Goal: Check status: Check status

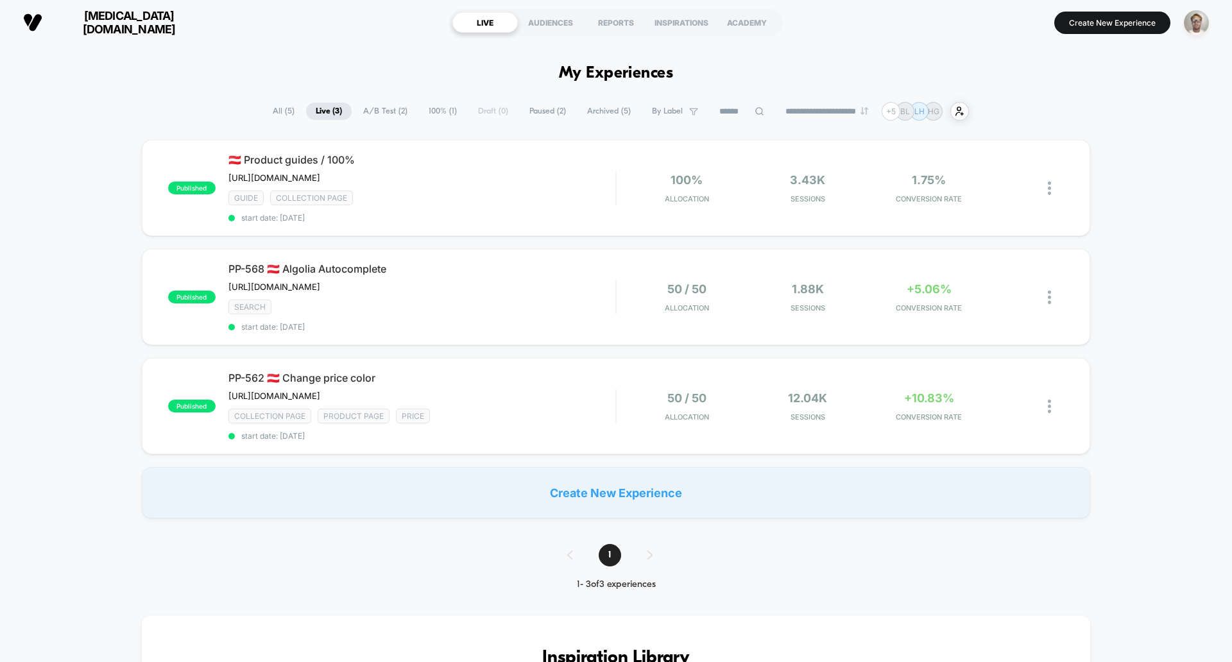
click at [275, 110] on span "All ( 5 )" at bounding box center [283, 111] width 41 height 17
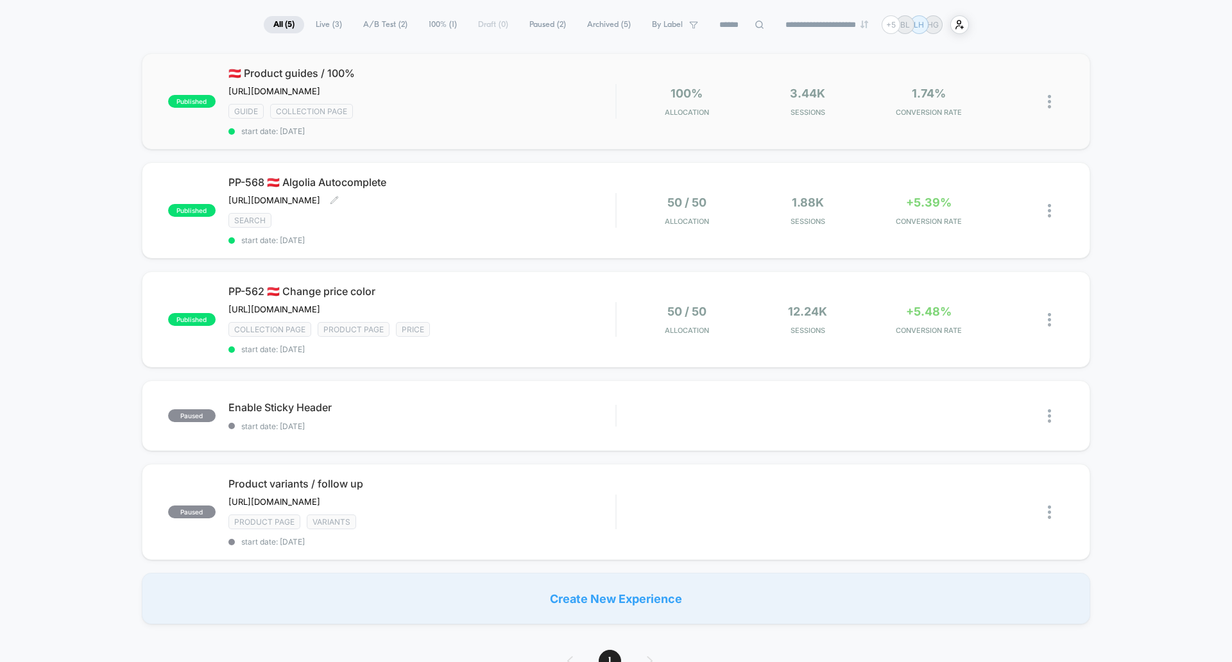
scroll to position [172, 0]
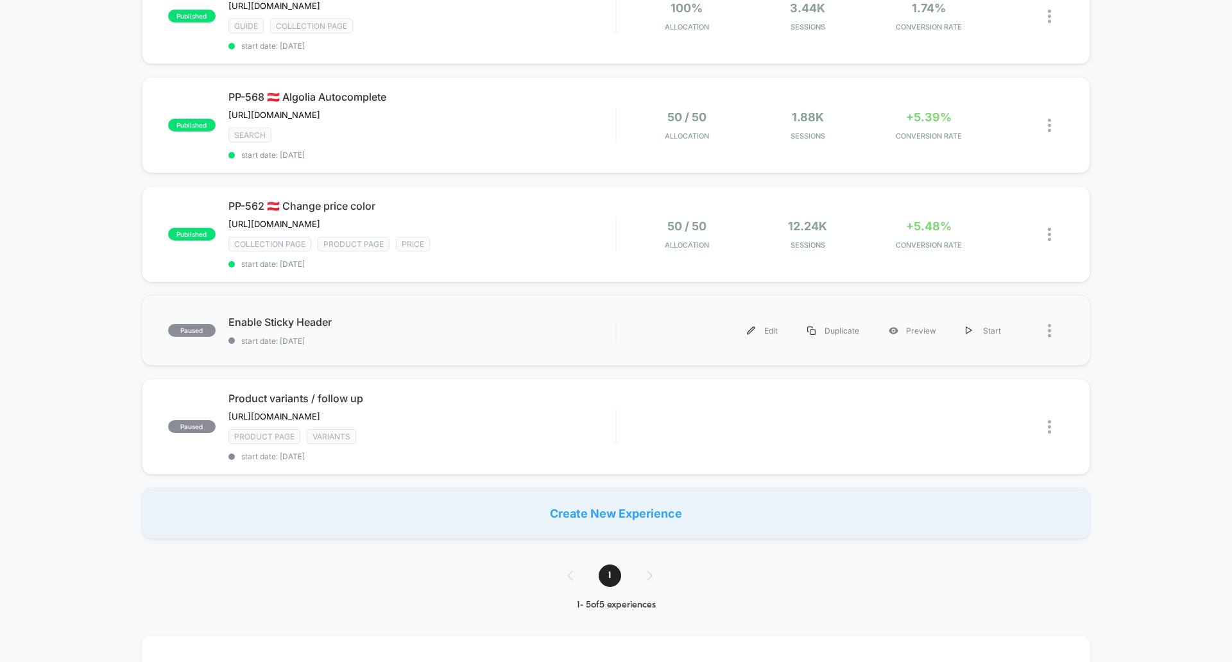
click at [639, 357] on div "paused Enable Sticky Header start date: [DATE] Edit Duplicate Preview Start" at bounding box center [616, 330] width 948 height 71
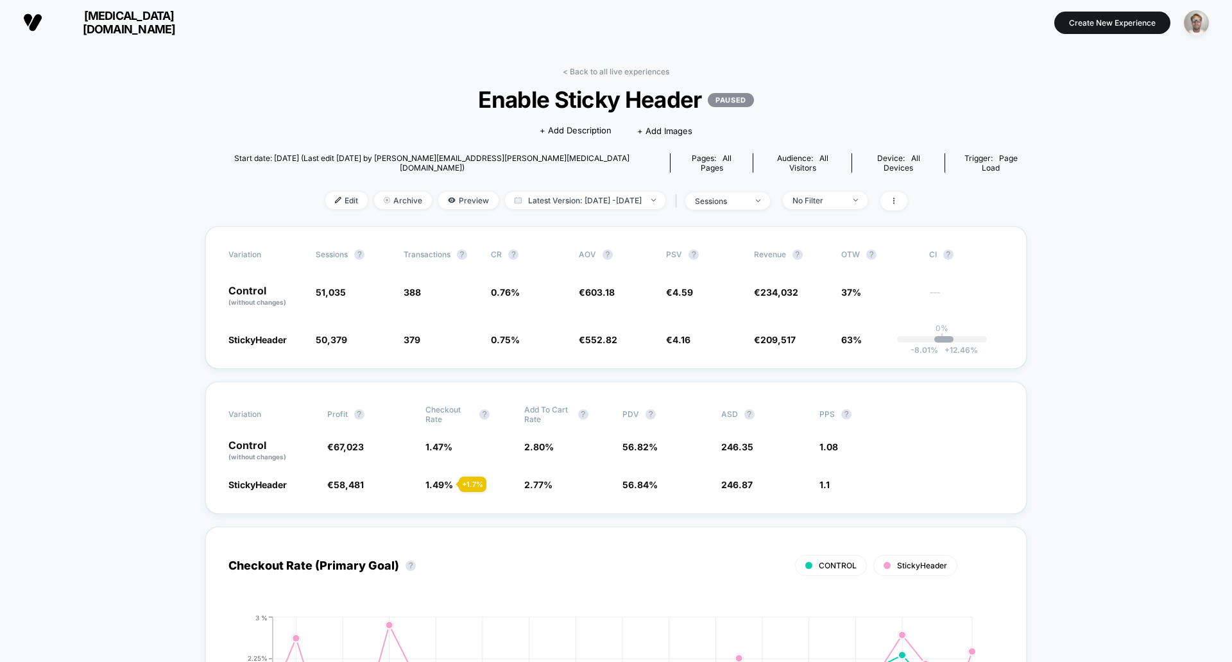
click at [585, 76] on div "< Back to all live experiences Enable Sticky Header PAUSED Click to edit experi…" at bounding box center [615, 147] width 821 height 160
click at [588, 73] on link "< Back to all live experiences" at bounding box center [616, 72] width 107 height 10
